Goal: Task Accomplishment & Management: Manage account settings

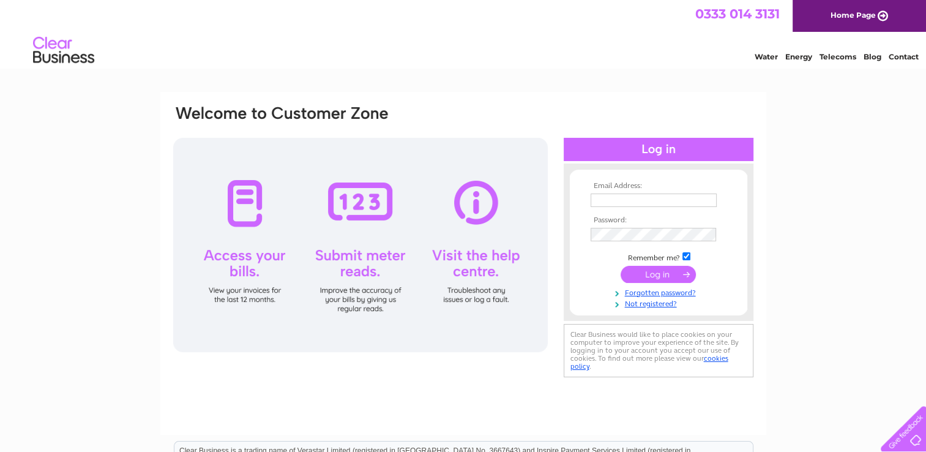
type input "[PERSON_NAME][EMAIL_ADDRESS][PERSON_NAME][DOMAIN_NAME]"
click at [658, 268] on input "submit" at bounding box center [657, 274] width 75 height 17
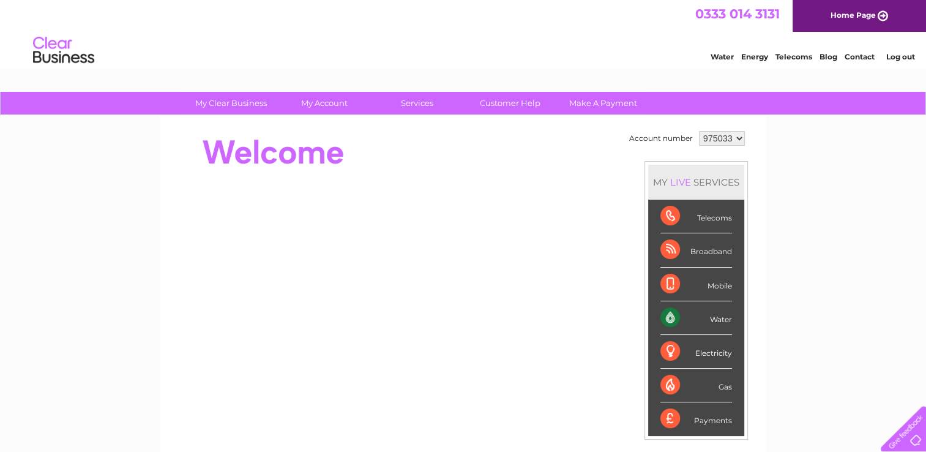
click at [694, 319] on div "Water" at bounding box center [696, 318] width 72 height 34
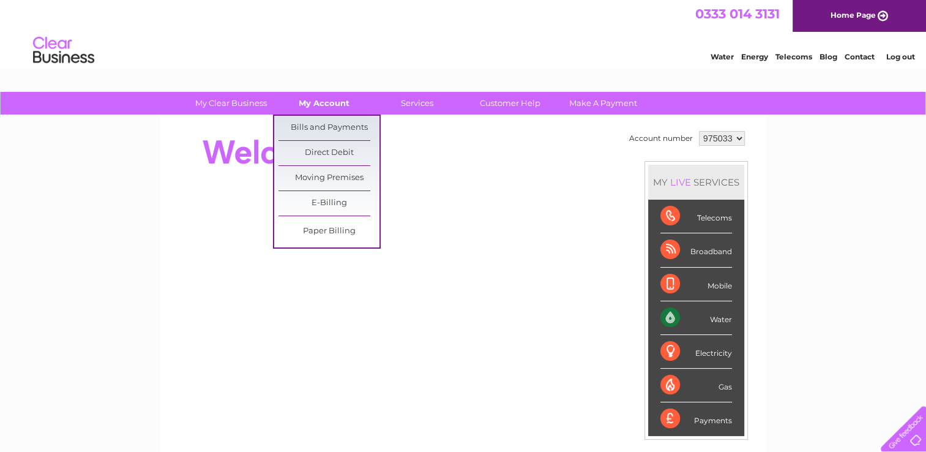
click at [328, 108] on link "My Account" at bounding box center [323, 103] width 101 height 23
click at [328, 126] on link "Bills and Payments" at bounding box center [328, 128] width 101 height 24
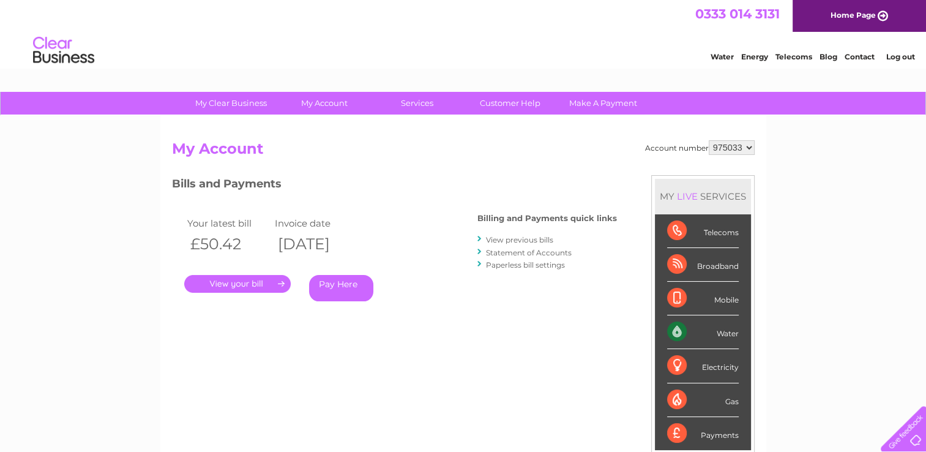
click at [257, 281] on link "." at bounding box center [237, 284] width 106 height 18
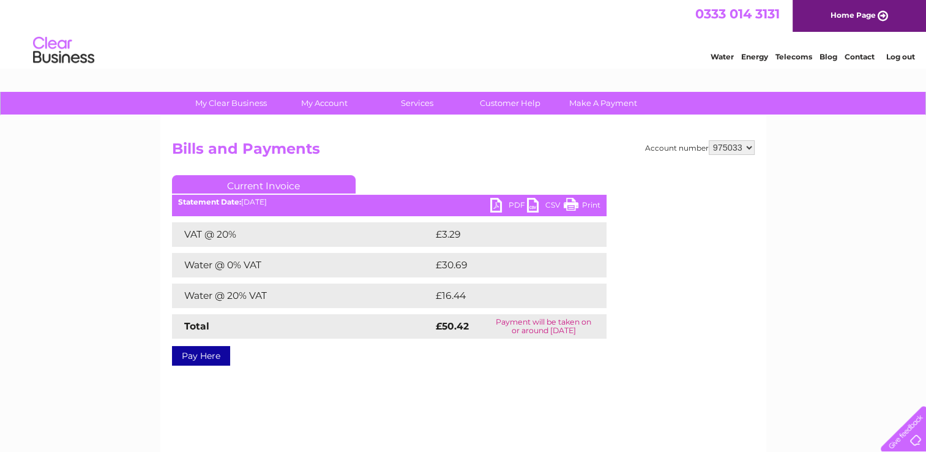
click at [495, 204] on link "PDF" at bounding box center [508, 207] width 37 height 18
